Goal: Task Accomplishment & Management: Use online tool/utility

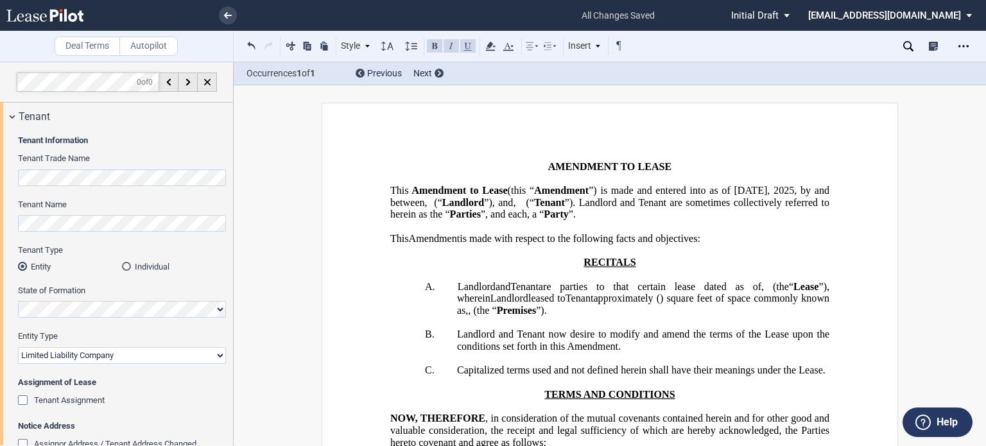
select select "limited liability company"
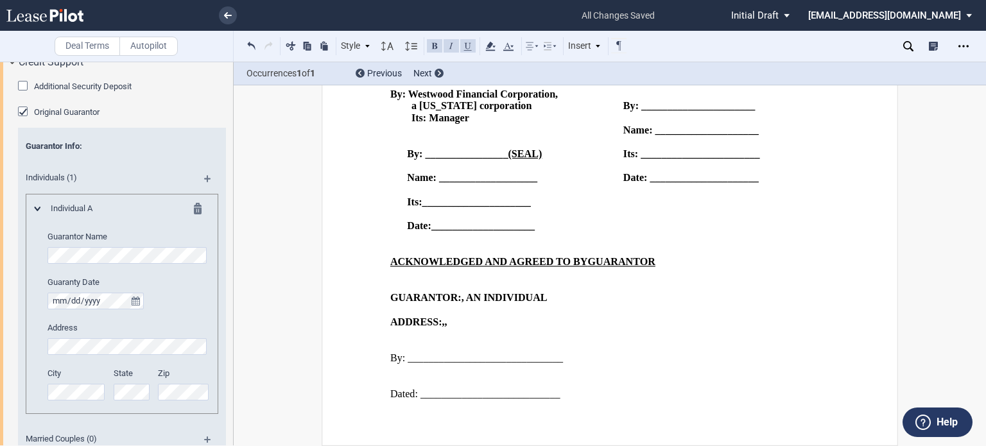
scroll to position [1859, 0]
drag, startPoint x: 745, startPoint y: 286, endPoint x: 755, endPoint y: 286, distance: 10.9
click at [745, 112] on span "By: ______________________" at bounding box center [689, 106] width 132 height 12
click at [747, 112] on span "By: ______________________" at bounding box center [689, 106] width 132 height 12
drag, startPoint x: 748, startPoint y: 286, endPoint x: 784, endPoint y: 286, distance: 35.3
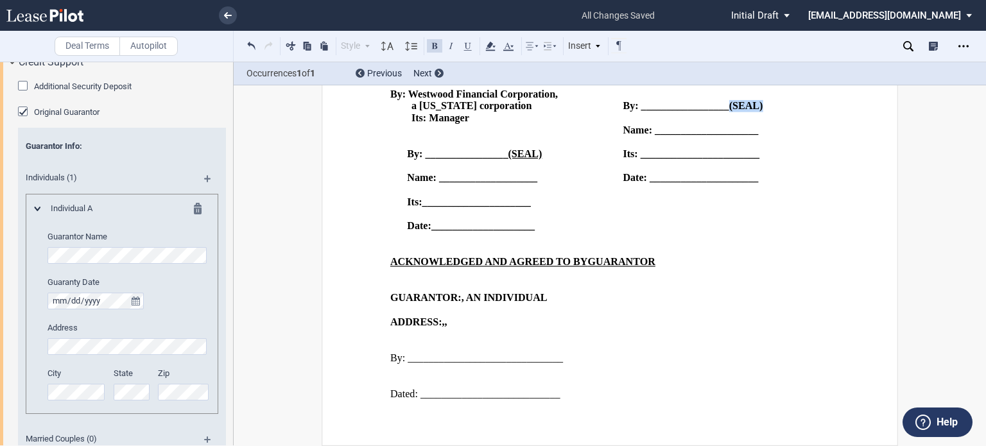
click at [784, 112] on p "By: _________________(SEAL)" at bounding box center [726, 106] width 207 height 12
click at [465, 45] on button at bounding box center [467, 45] width 15 height 15
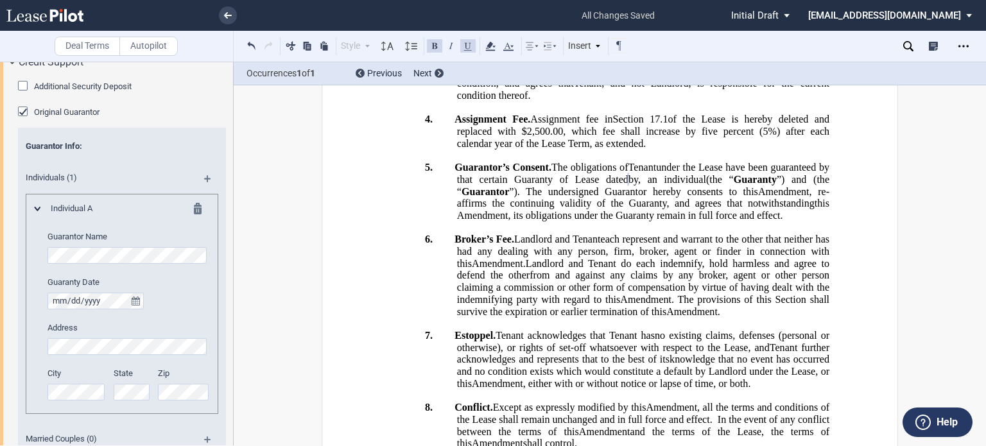
scroll to position [619, 0]
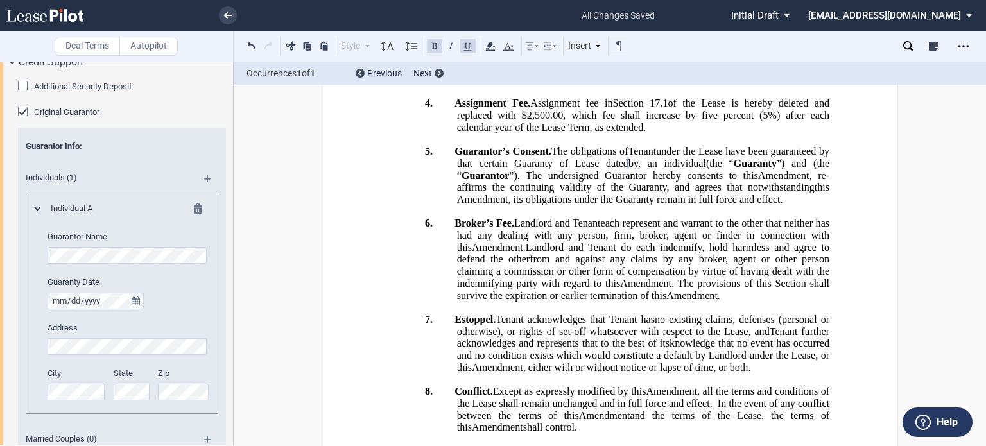
drag, startPoint x: 979, startPoint y: 194, endPoint x: 976, endPoint y: 148, distance: 45.7
click at [976, 148] on div "﻿ ﻿ ﻿ ﻿ ﻿ AMENDMENT AND ASSIGNMENT OF LEASE This ﻿ ﻿ ﻿ ﻿ Amendment and Assignme…" at bounding box center [610, 416] width 752 height 1867
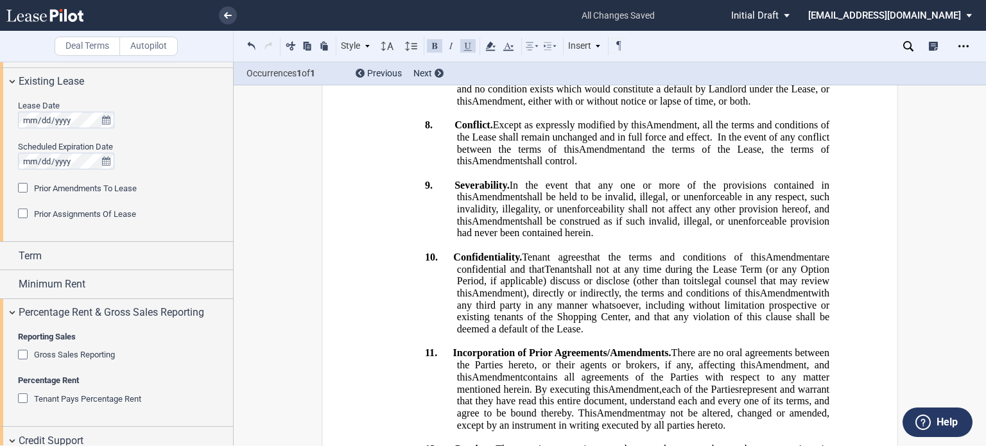
scroll to position [590, 0]
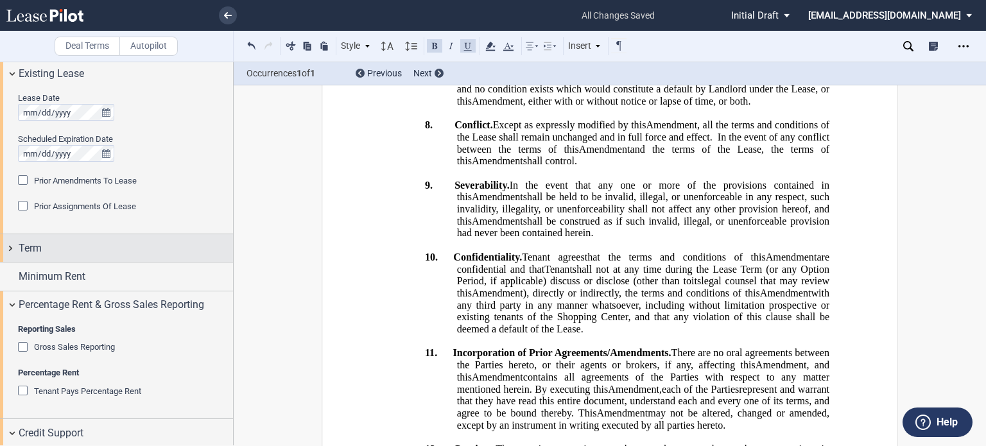
click at [163, 241] on div "Term" at bounding box center [126, 248] width 214 height 15
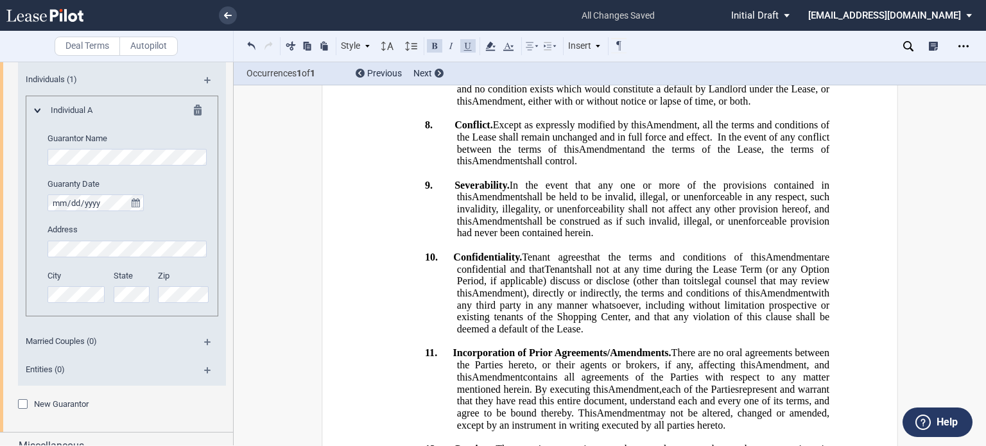
scroll to position [1321, 0]
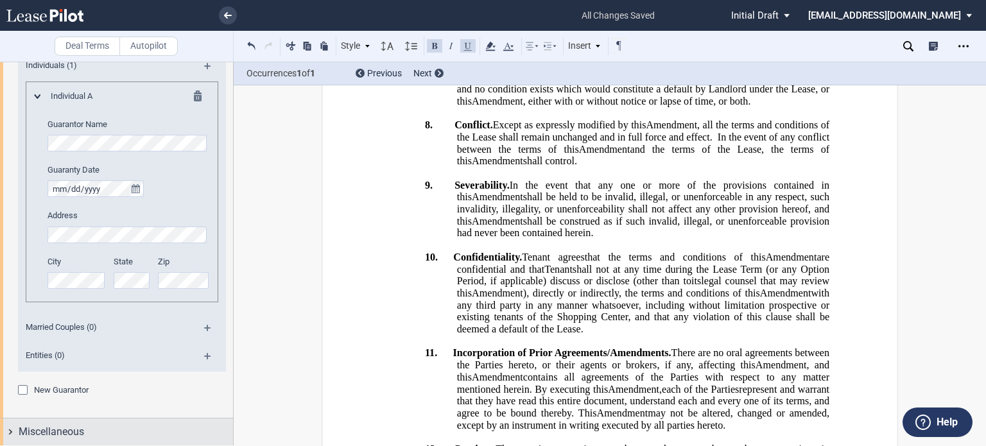
click at [74, 431] on span "Miscellaneous" at bounding box center [51, 431] width 65 height 15
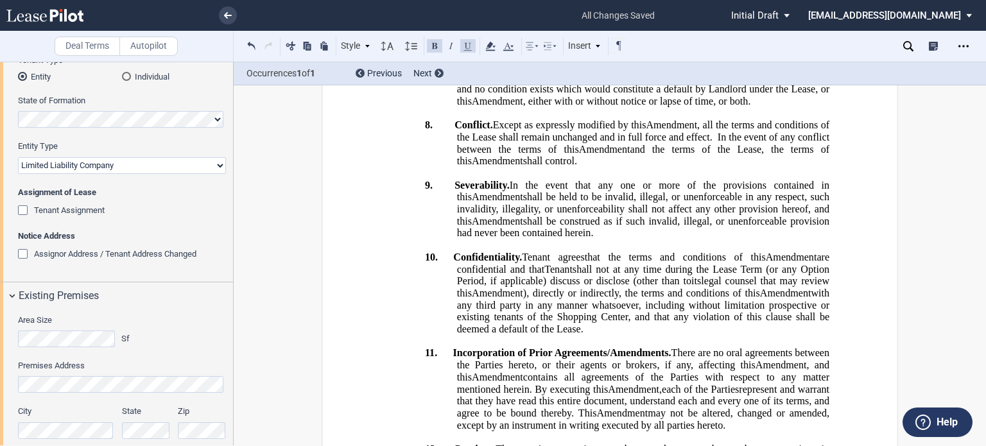
scroll to position [0, 0]
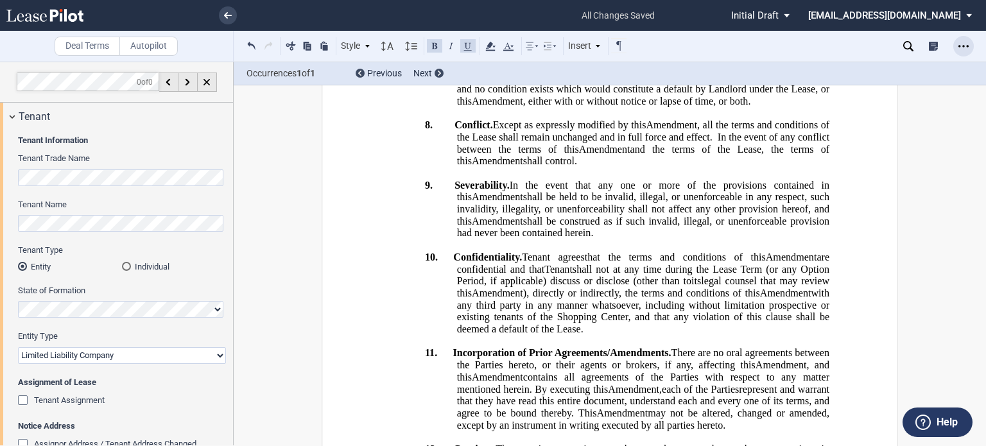
click at [958, 44] on icon "Open Lease options menu" at bounding box center [963, 46] width 10 height 10
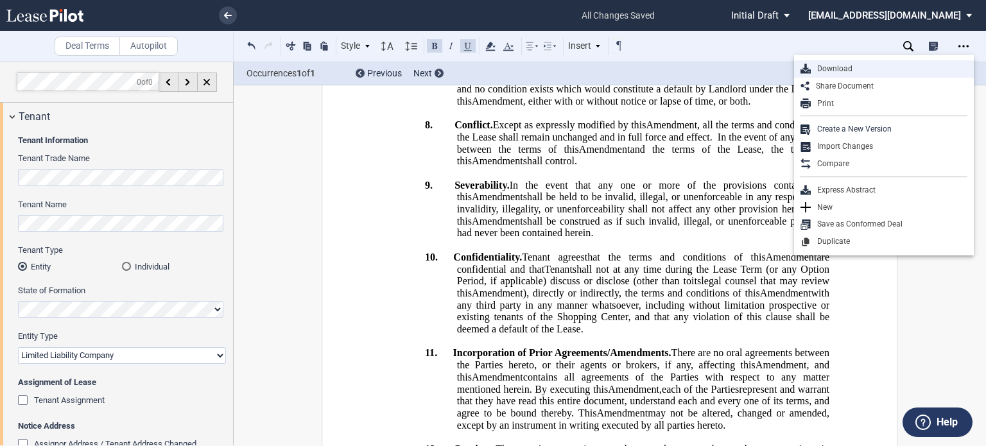
click at [840, 65] on div "Download" at bounding box center [889, 69] width 157 height 11
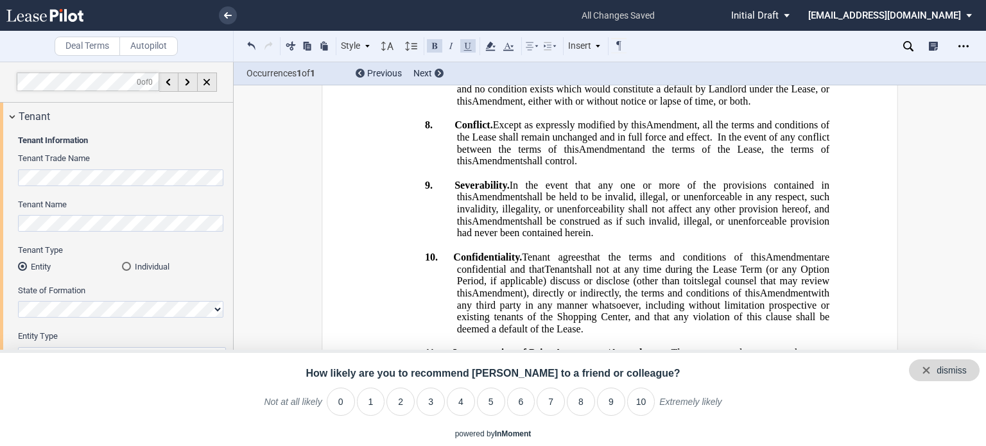
click at [967, 369] on div "dismiss" at bounding box center [944, 370] width 71 height 22
